Goal: Transaction & Acquisition: Purchase product/service

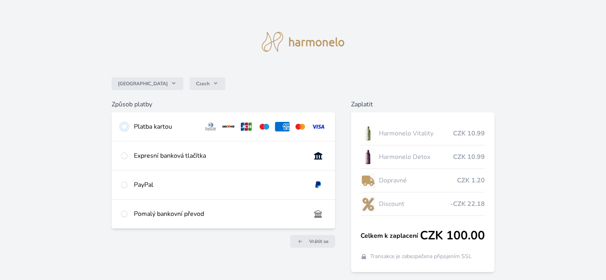
click at [123, 128] on input "radio" at bounding box center [124, 126] width 6 height 6
radio input "true"
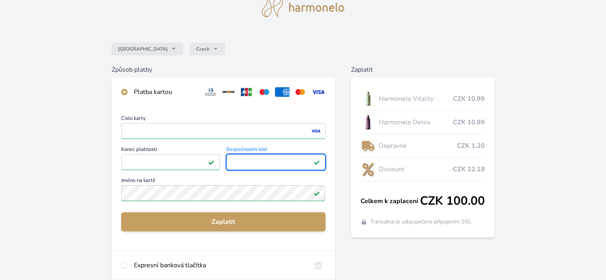
scroll to position [40, 0]
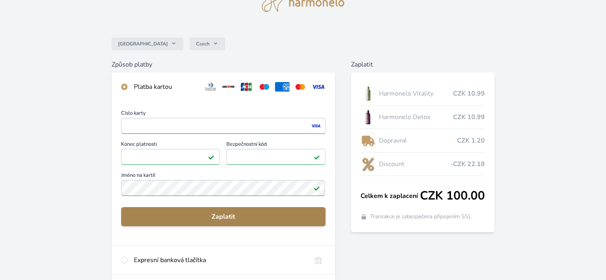
click at [230, 215] on span "Zaplatit" at bounding box center [222, 217] width 191 height 10
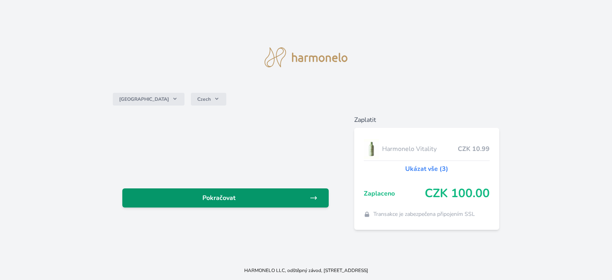
click at [256, 196] on span "Pokračovat" at bounding box center [219, 198] width 181 height 10
